Goal: Transaction & Acquisition: Subscribe to service/newsletter

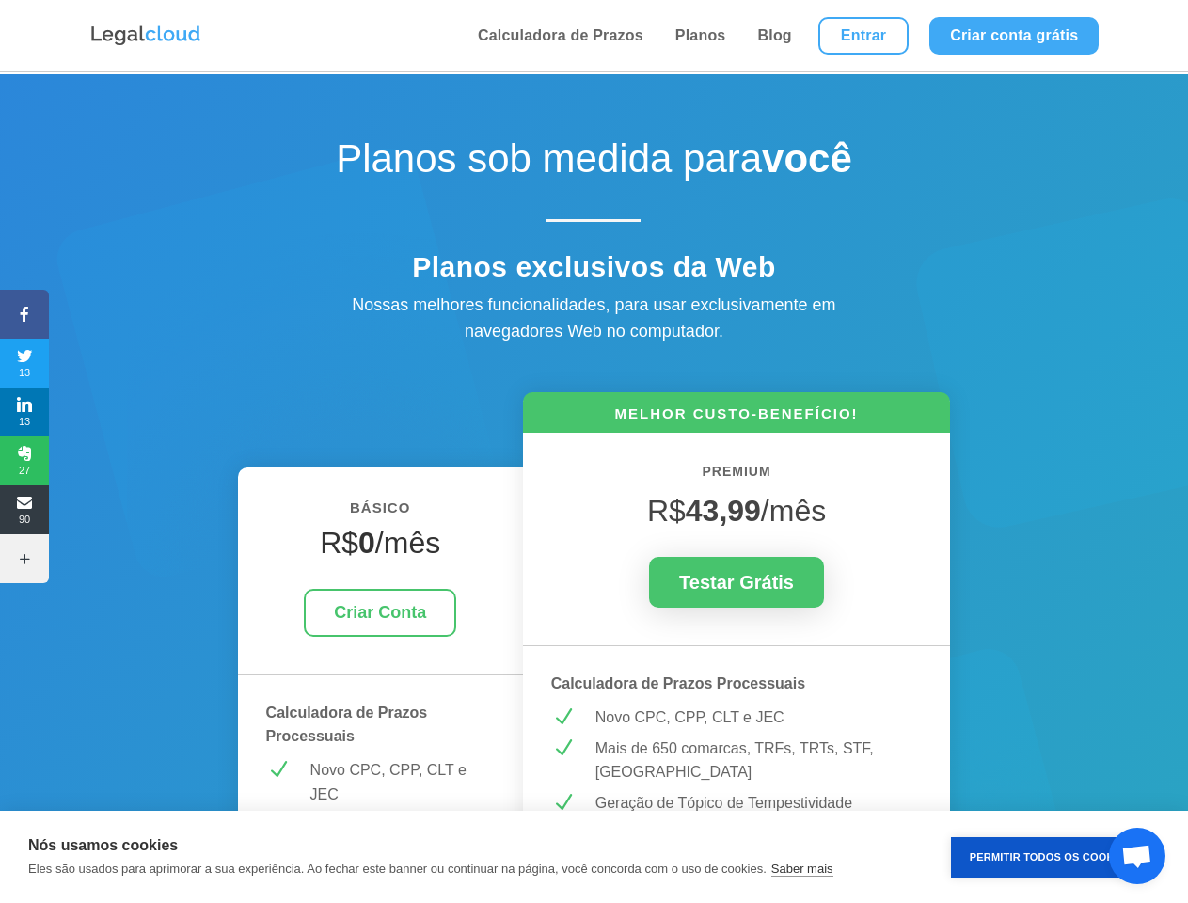
click at [24, 314] on icon at bounding box center [24, 314] width 49 height 15
click at [24, 363] on span "13" at bounding box center [24, 363] width 49 height 30
click at [24, 412] on span "13" at bounding box center [24, 412] width 49 height 30
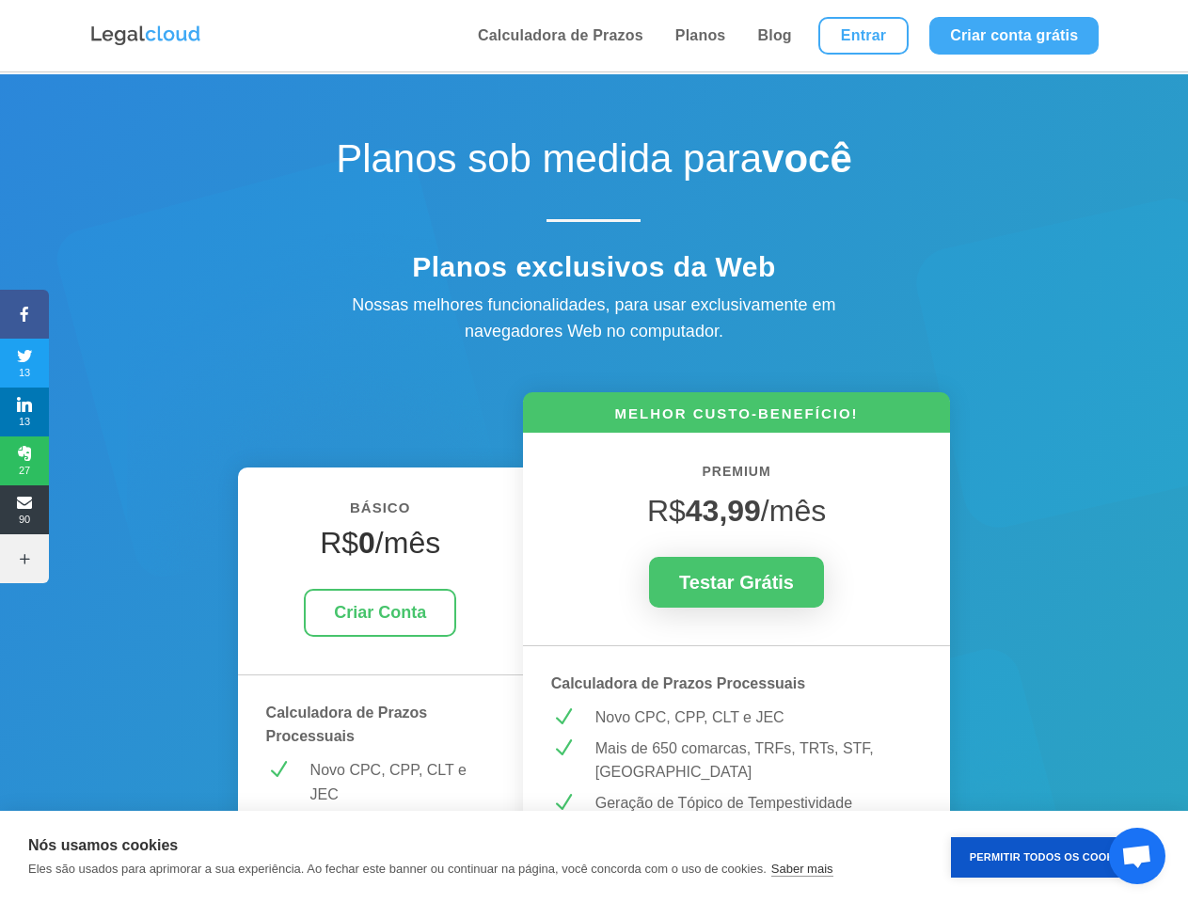
click at [24, 461] on span "27" at bounding box center [24, 461] width 49 height 30
click at [24, 510] on span "90" at bounding box center [24, 510] width 49 height 30
click at [24, 559] on icon at bounding box center [24, 558] width 49 height 15
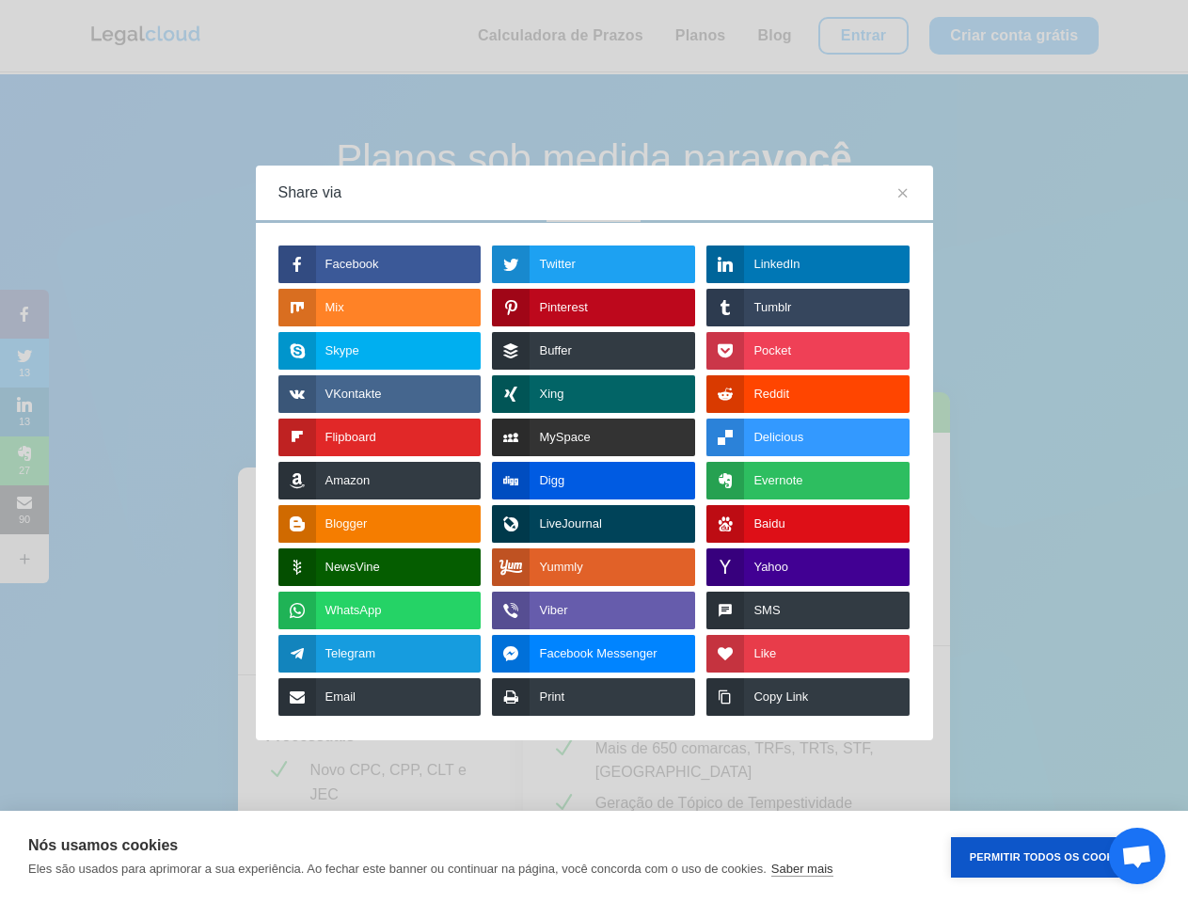
click at [1051, 857] on button "Permitir Todos os Cookies" at bounding box center [1050, 857] width 199 height 40
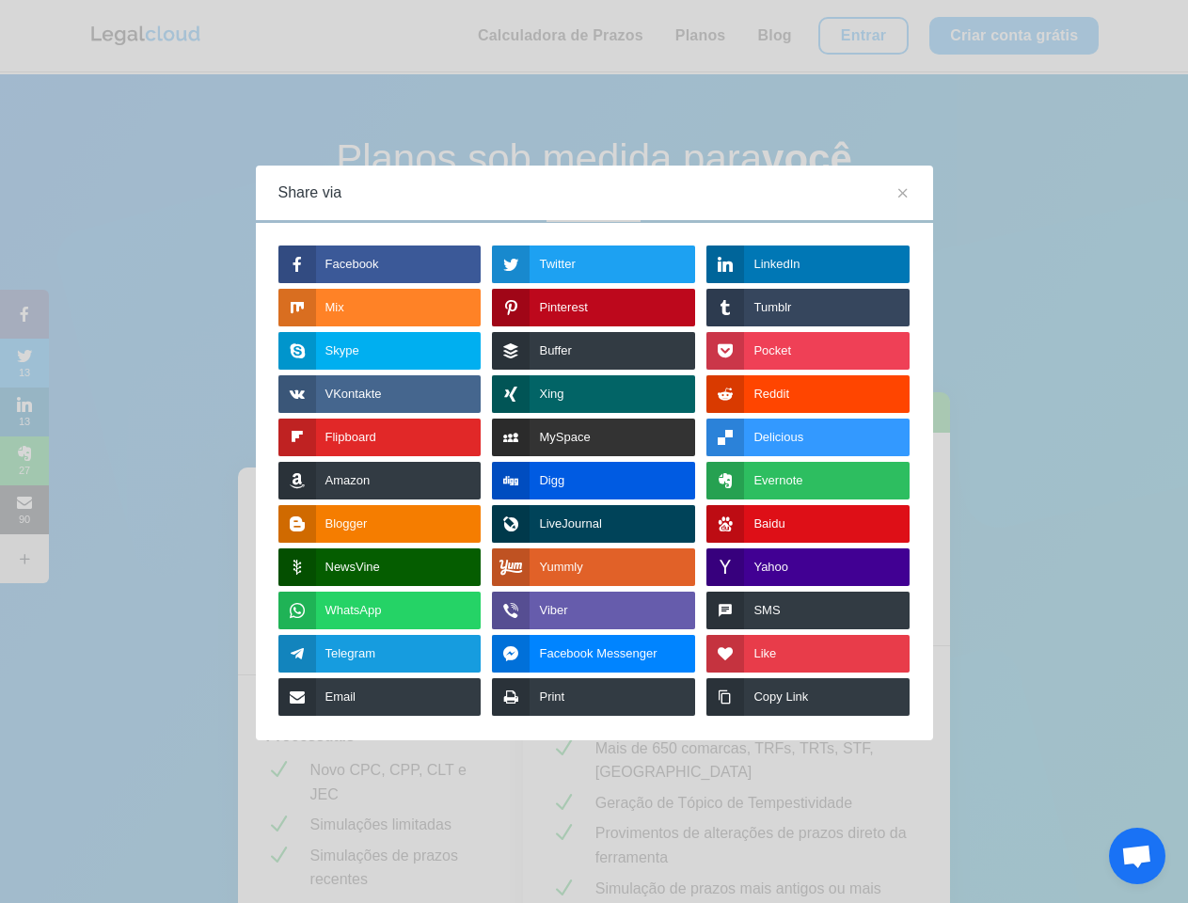
click at [1138, 856] on span "Bate-papo aberto" at bounding box center [1137, 858] width 31 height 26
